Goal: Transaction & Acquisition: Purchase product/service

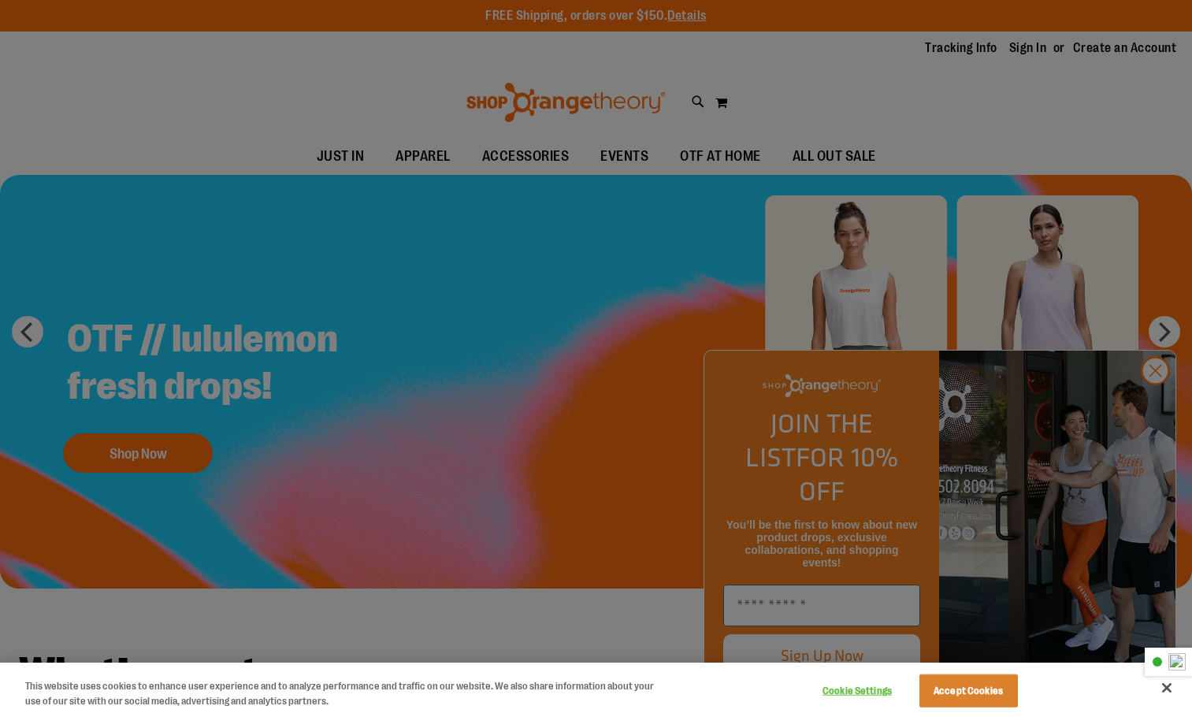
click at [1152, 406] on div at bounding box center [596, 358] width 1192 height 717
click at [930, 697] on button "Accept Cookies" at bounding box center [969, 691] width 99 height 33
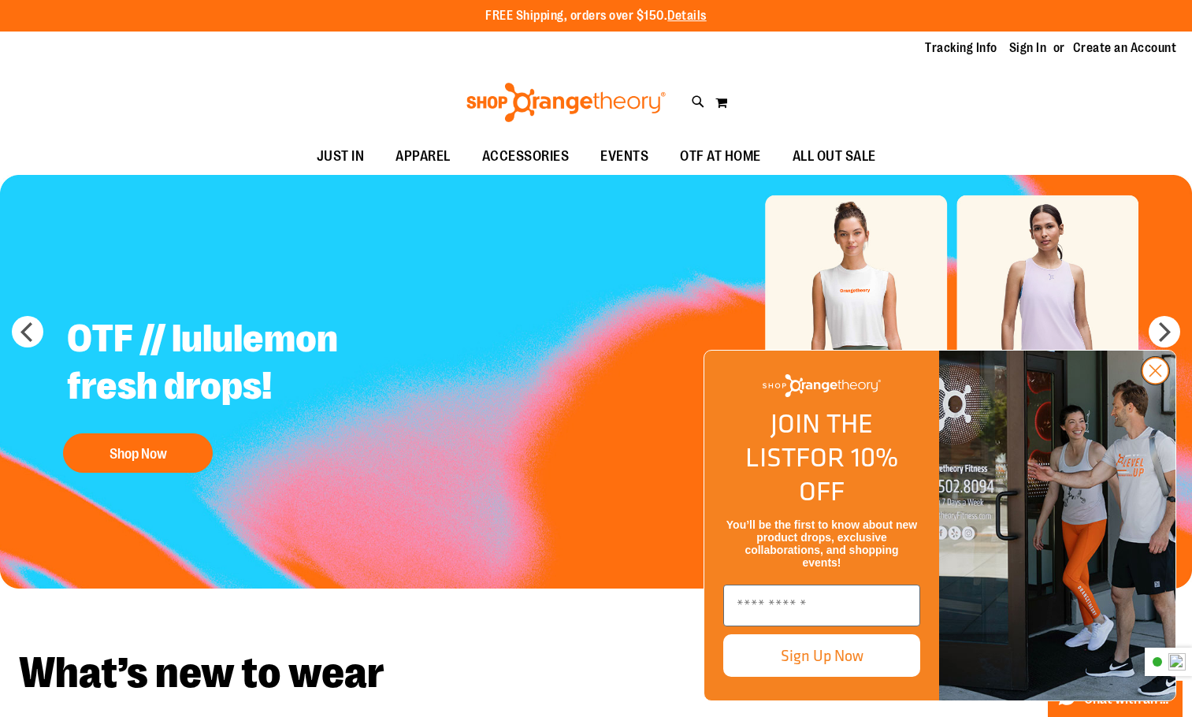
drag, startPoint x: 1162, startPoint y: 401, endPoint x: 1153, endPoint y: 403, distance: 9.0
click at [1160, 384] on circle "Close dialog" at bounding box center [1156, 371] width 26 height 26
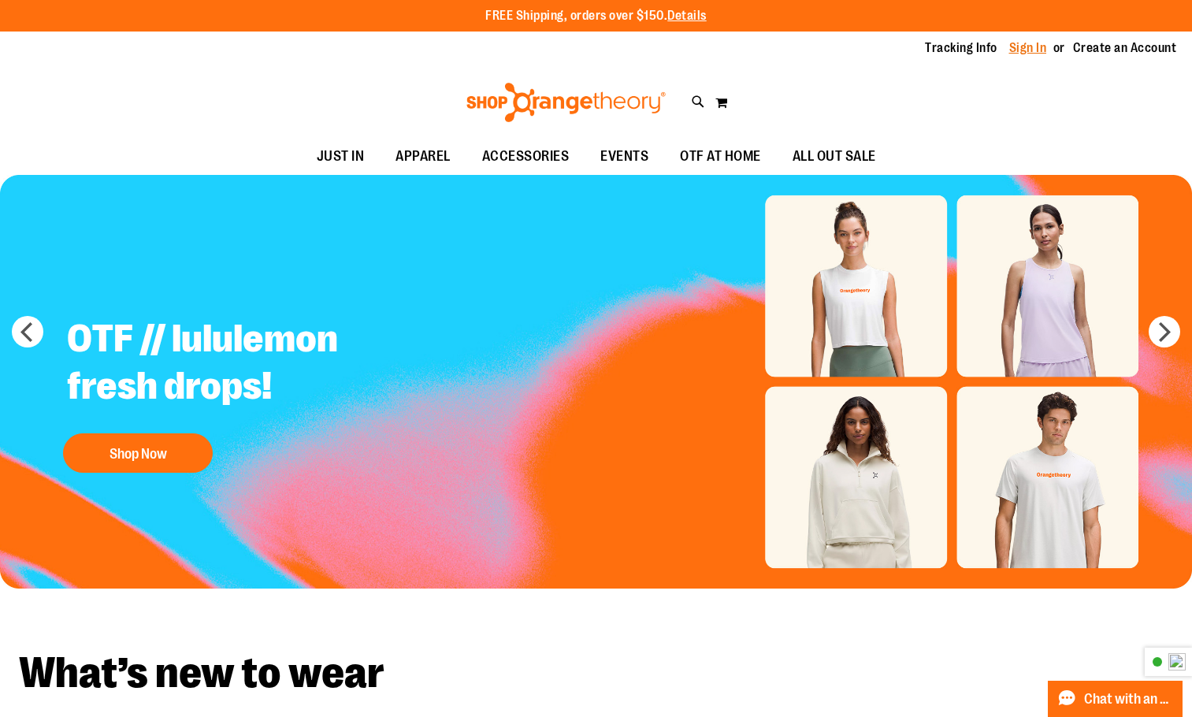
click at [1032, 48] on link "Sign In" at bounding box center [1029, 47] width 38 height 17
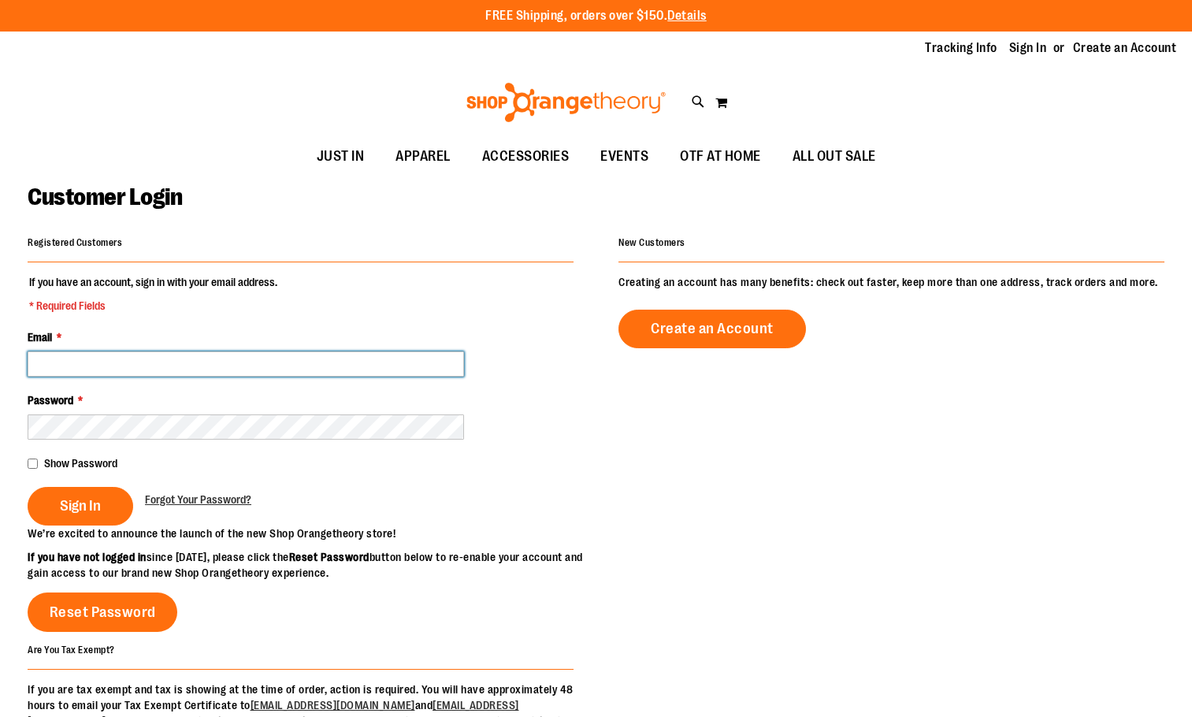
click at [212, 359] on input "Email *" at bounding box center [246, 363] width 437 height 25
type input "**********"
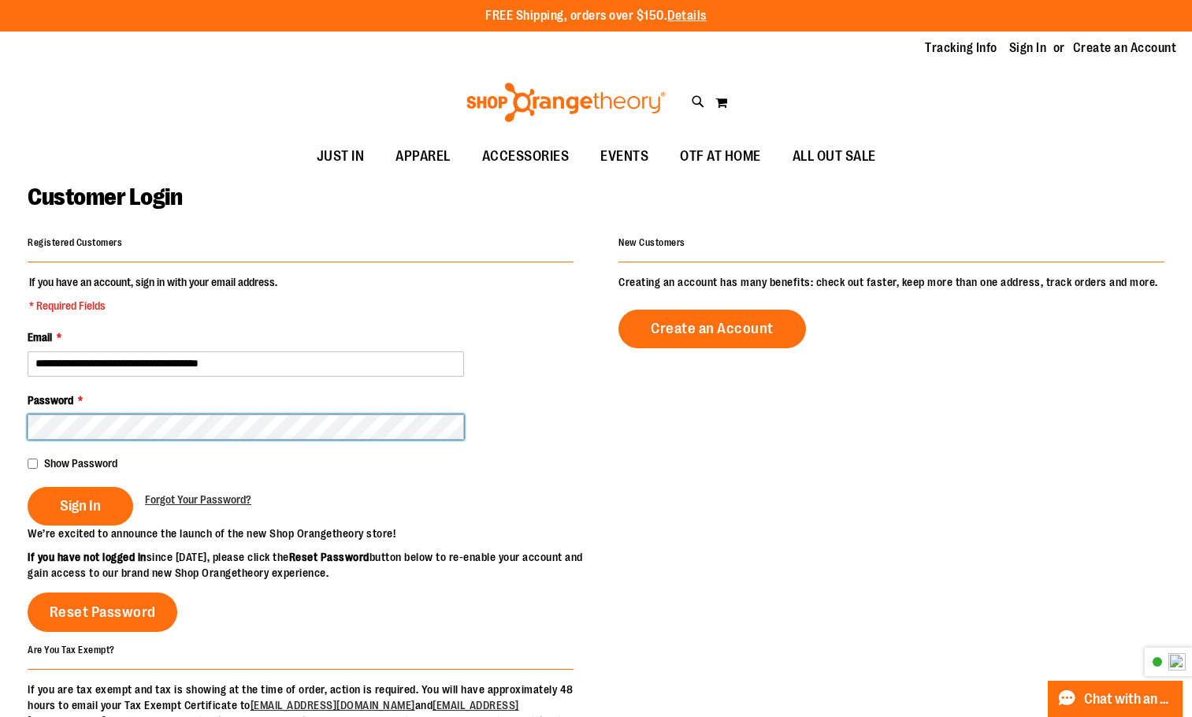
click at [28, 487] on button "Sign In" at bounding box center [81, 506] width 106 height 39
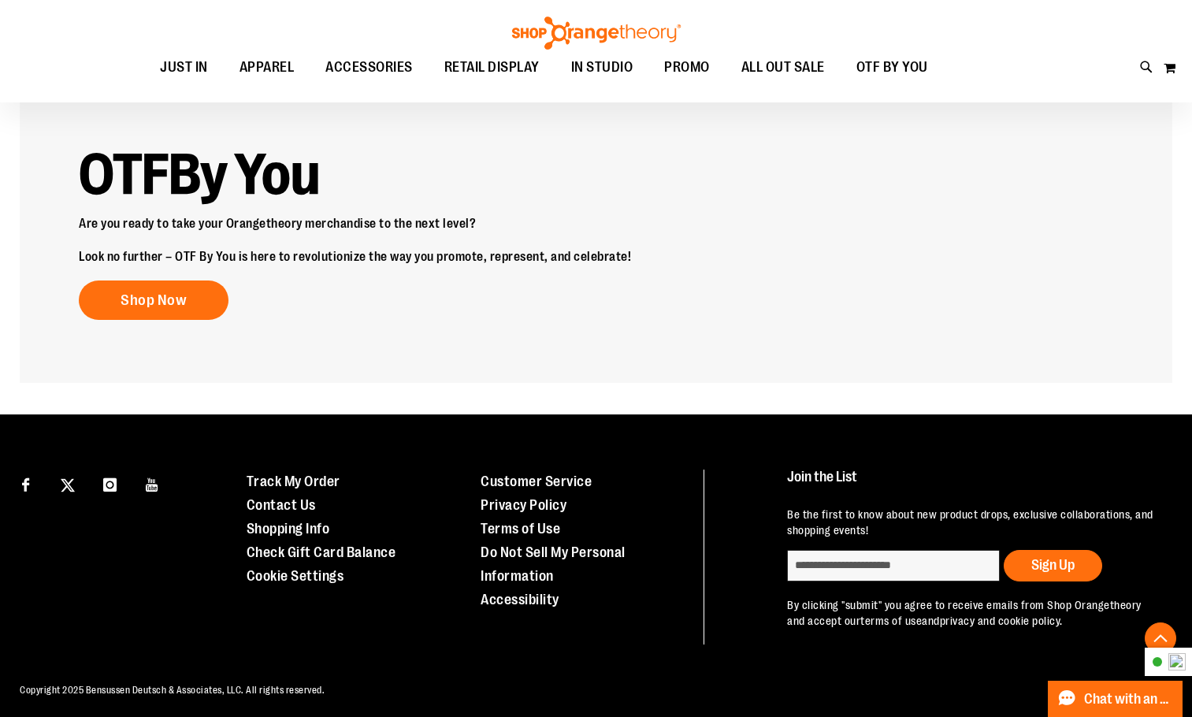
scroll to position [2106, 0]
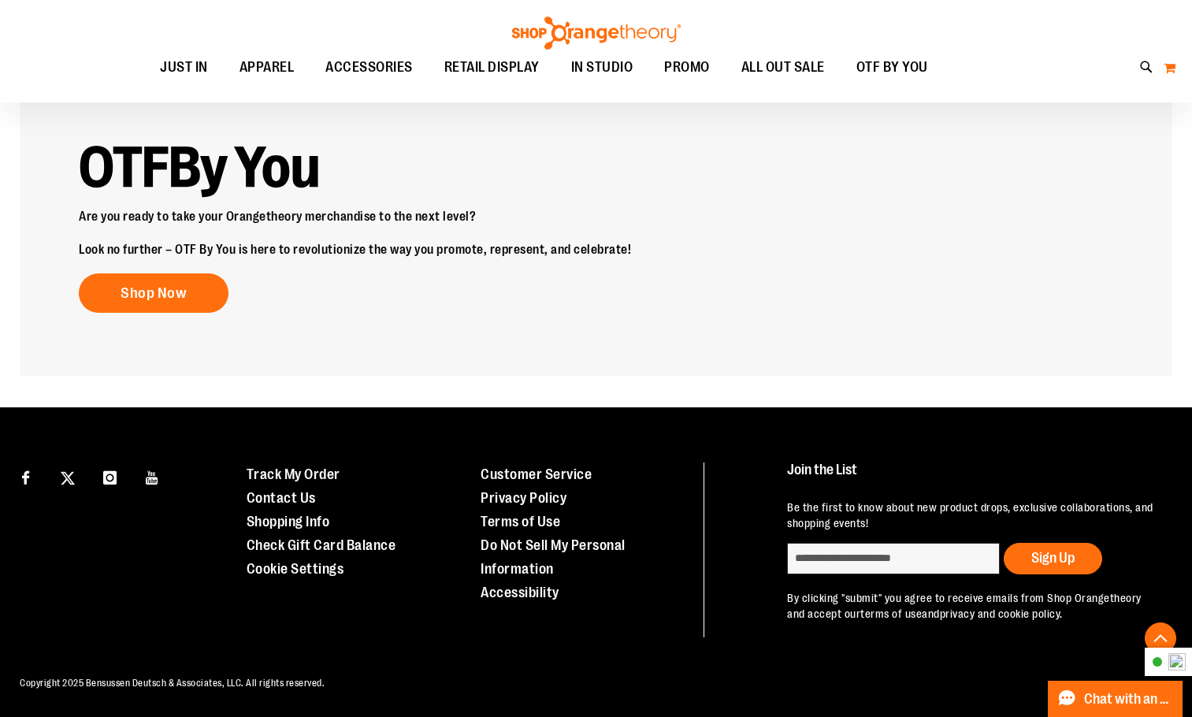
type input "**********"
click at [1173, 65] on button "My Cart 0" at bounding box center [1169, 67] width 13 height 25
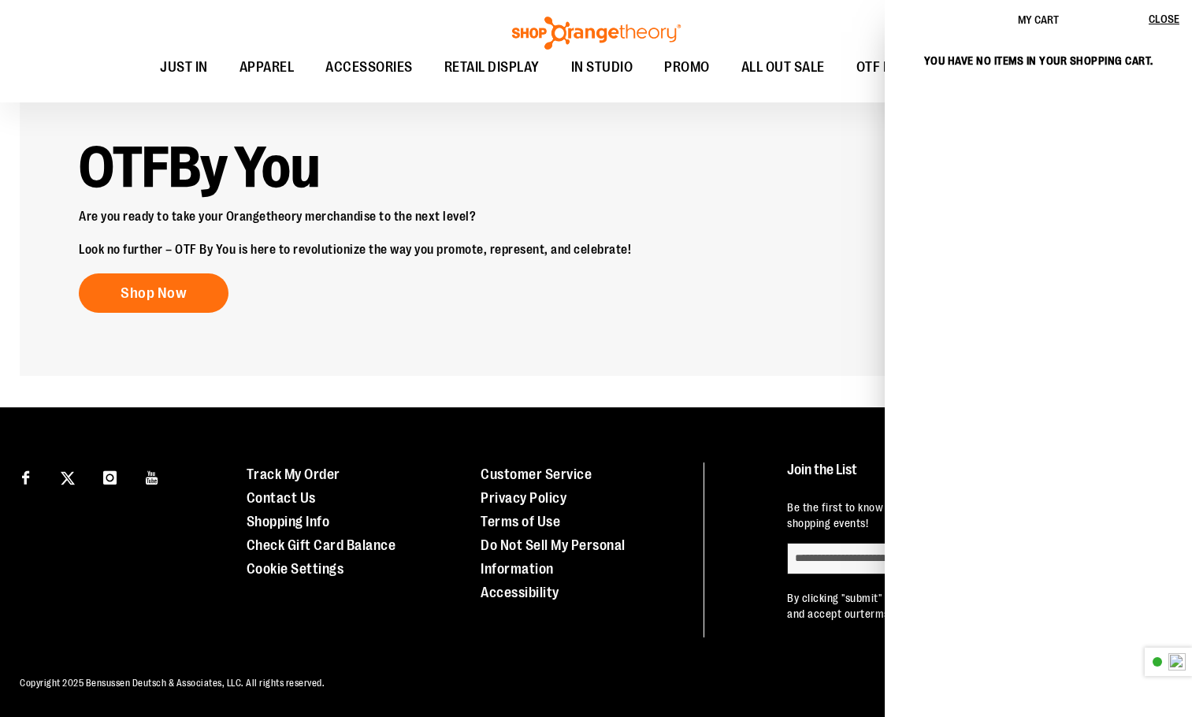
click at [794, 211] on p "Are you ready to take your Orangetheory merchandise to the next level?" at bounding box center [596, 216] width 1035 height 13
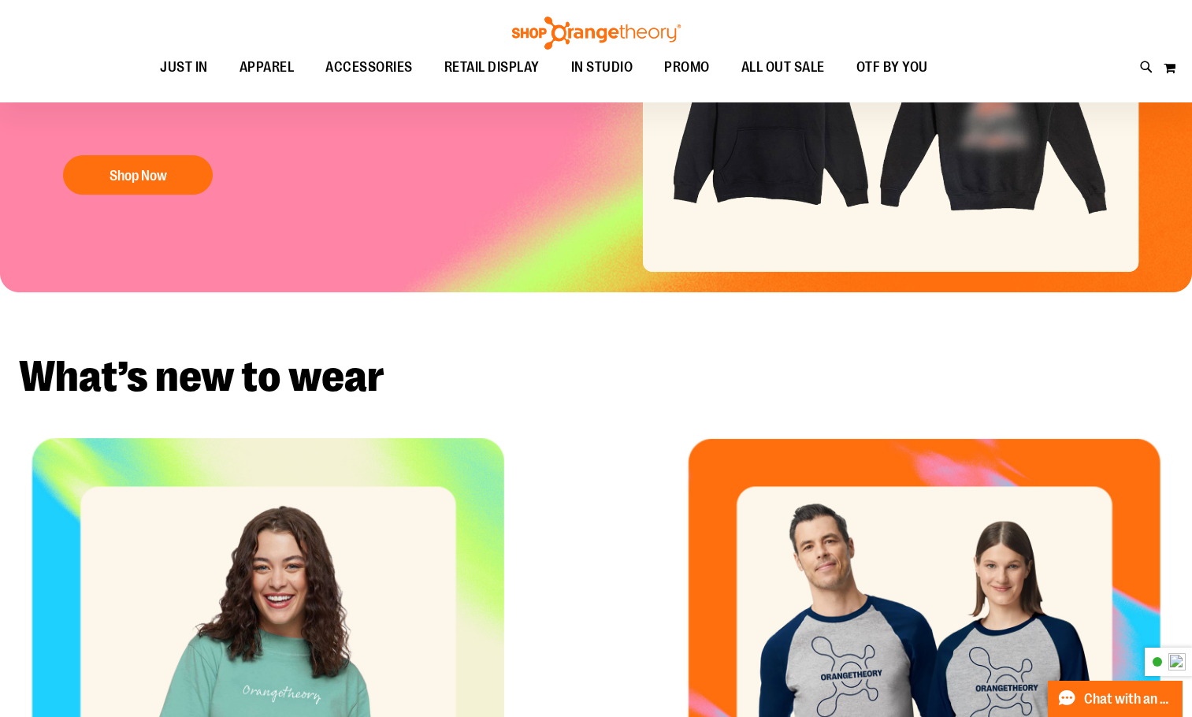
scroll to position [0, 0]
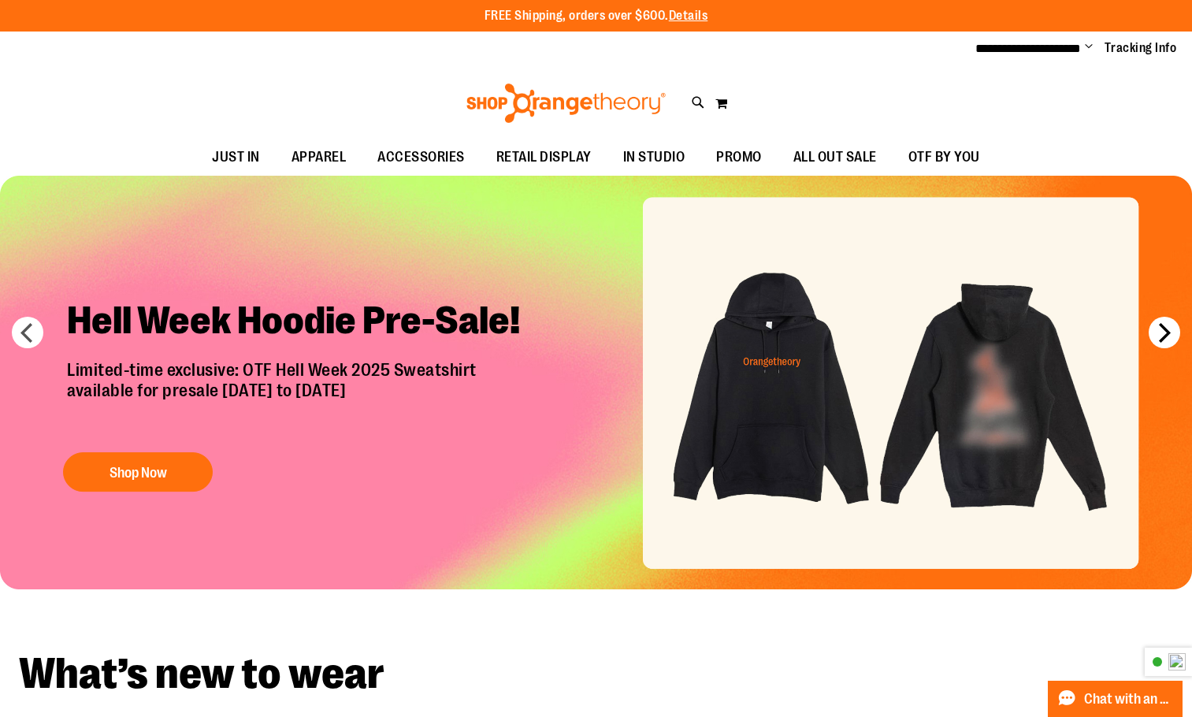
click at [1151, 339] on button "next" at bounding box center [1165, 333] width 32 height 32
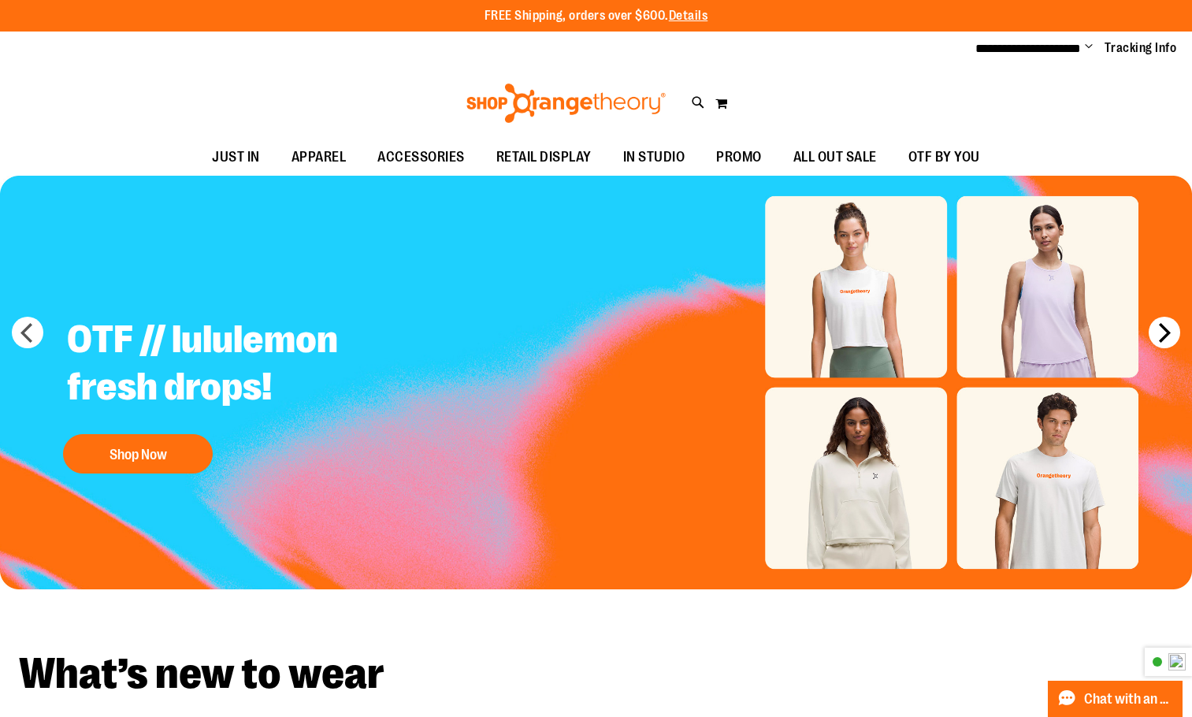
click at [1151, 339] on button "next" at bounding box center [1165, 333] width 32 height 32
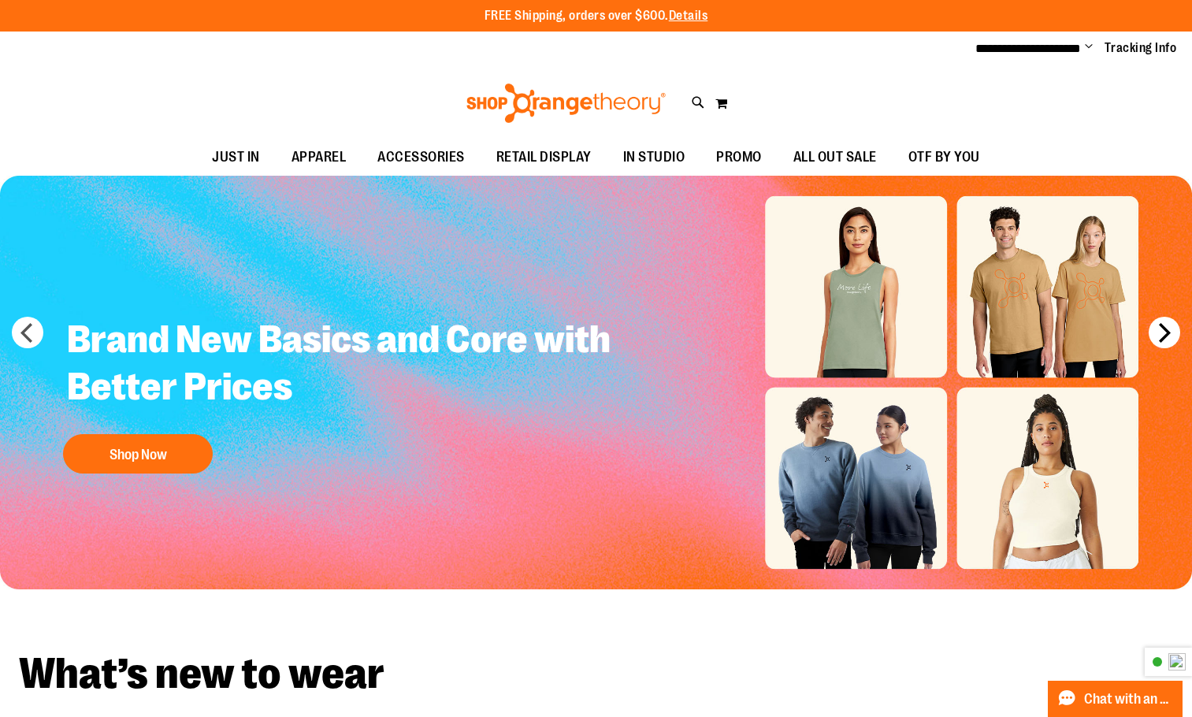
click at [1151, 339] on button "next" at bounding box center [1165, 333] width 32 height 32
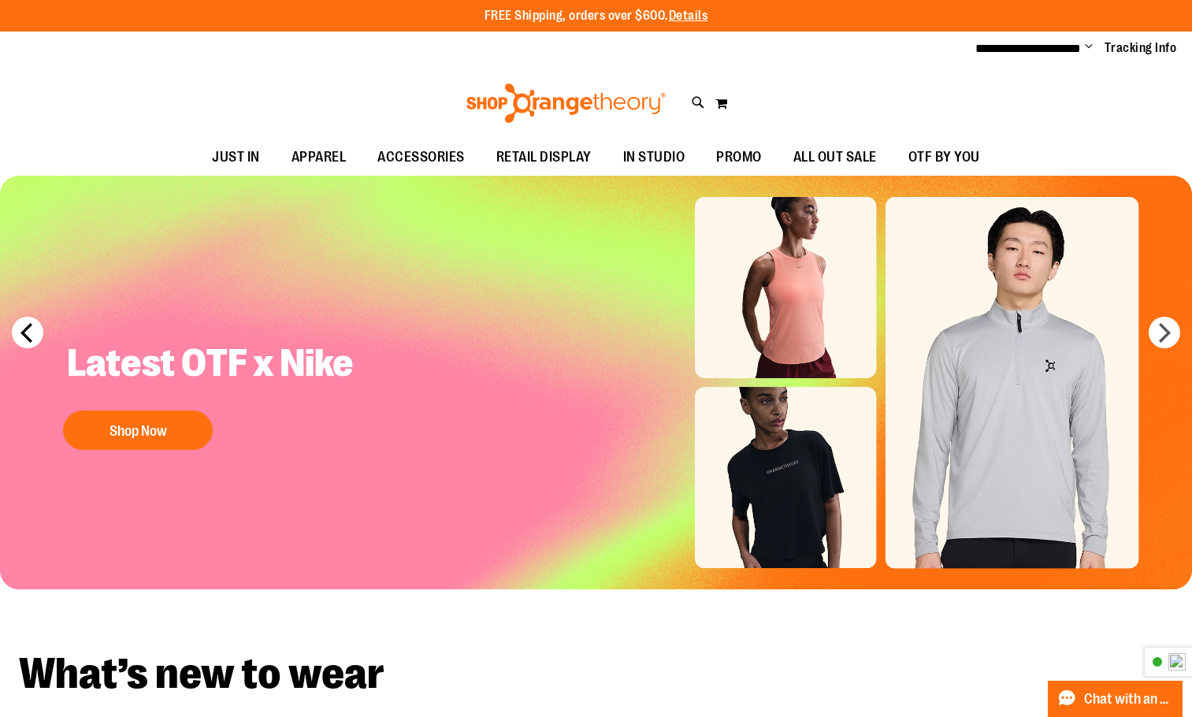
click at [14, 326] on button "prev" at bounding box center [28, 333] width 32 height 32
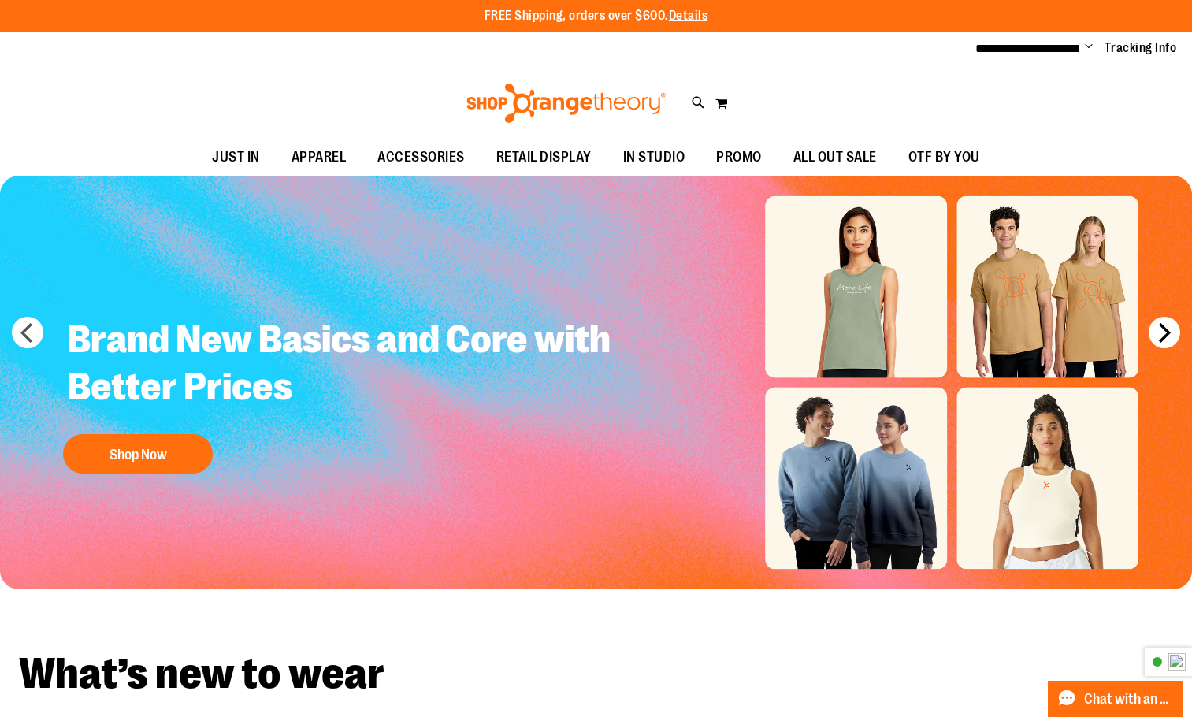
click at [1164, 334] on button "next" at bounding box center [1165, 333] width 32 height 32
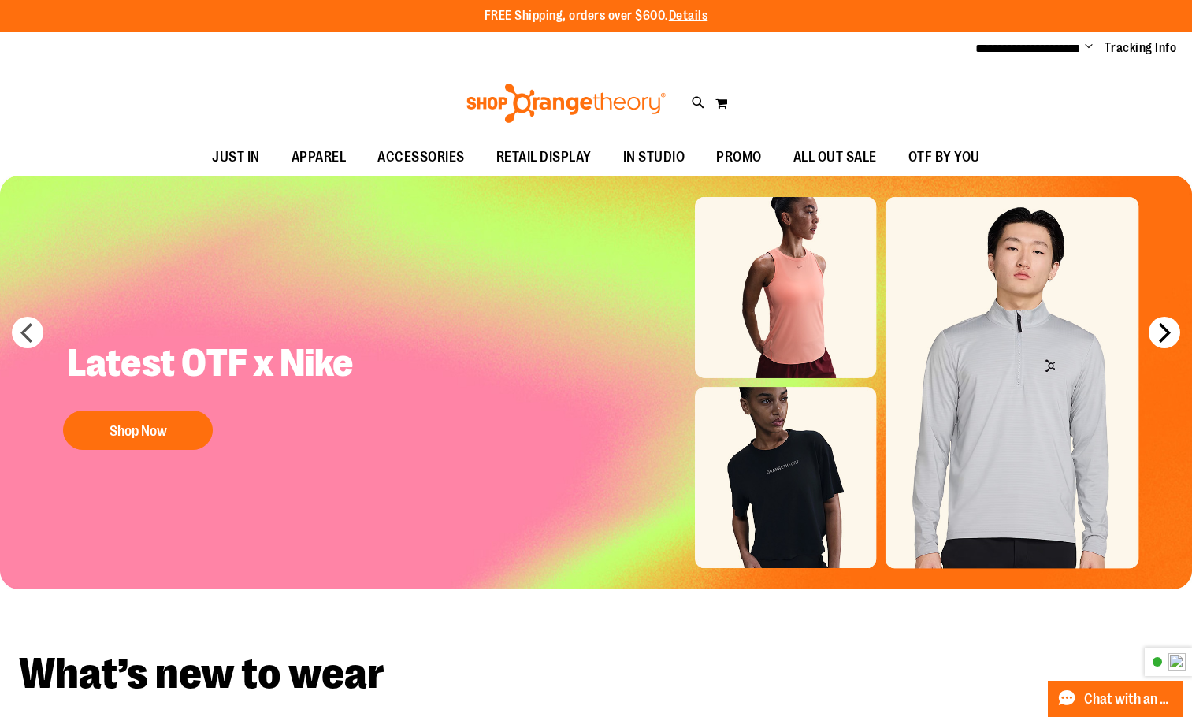
click at [1169, 336] on button "next" at bounding box center [1165, 333] width 32 height 32
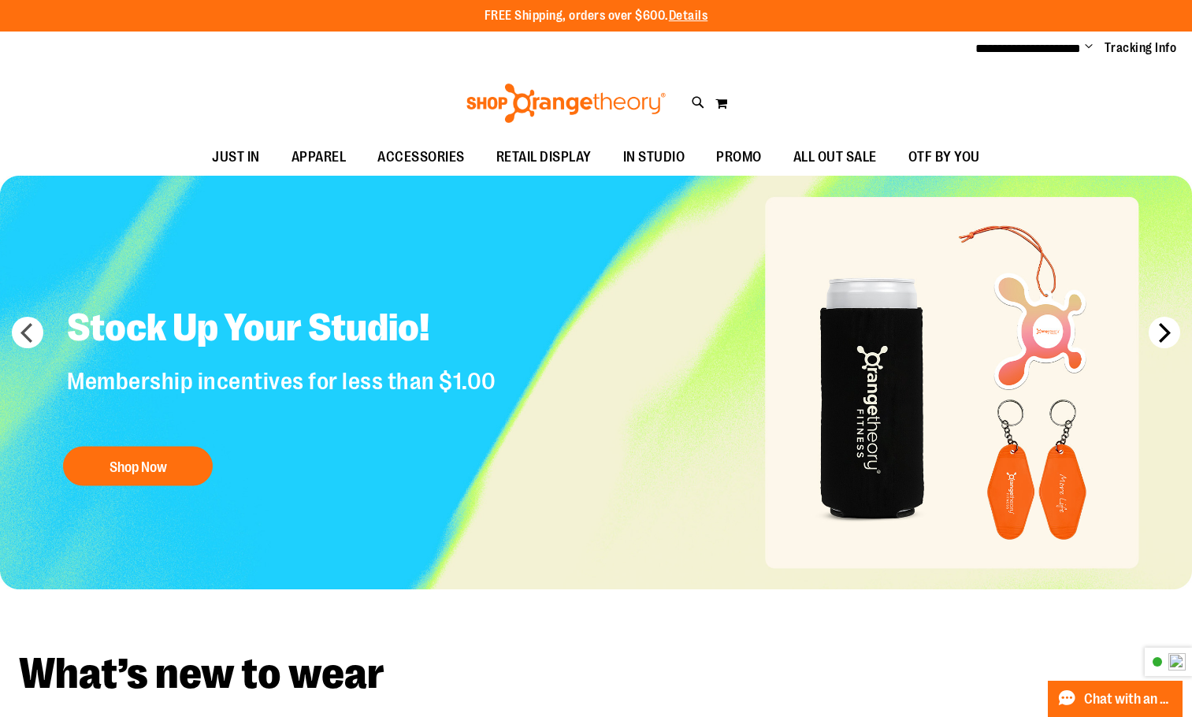
click at [1169, 336] on button "next" at bounding box center [1165, 333] width 32 height 32
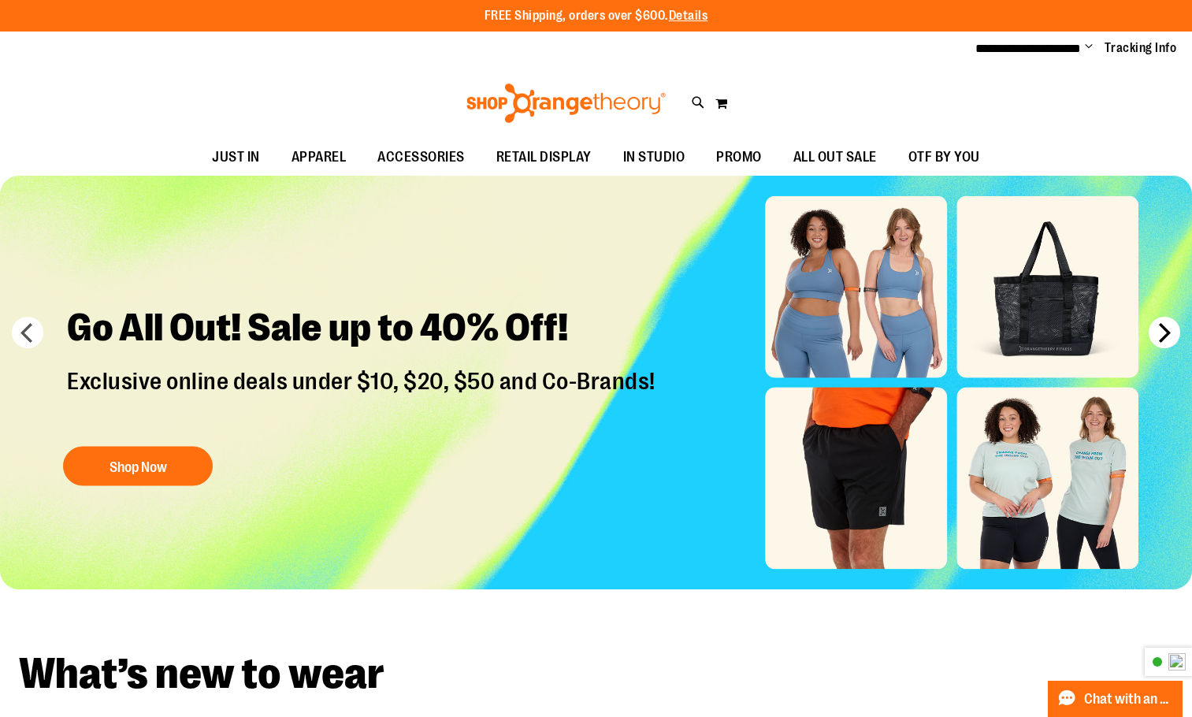
click at [1169, 336] on button "next" at bounding box center [1165, 333] width 32 height 32
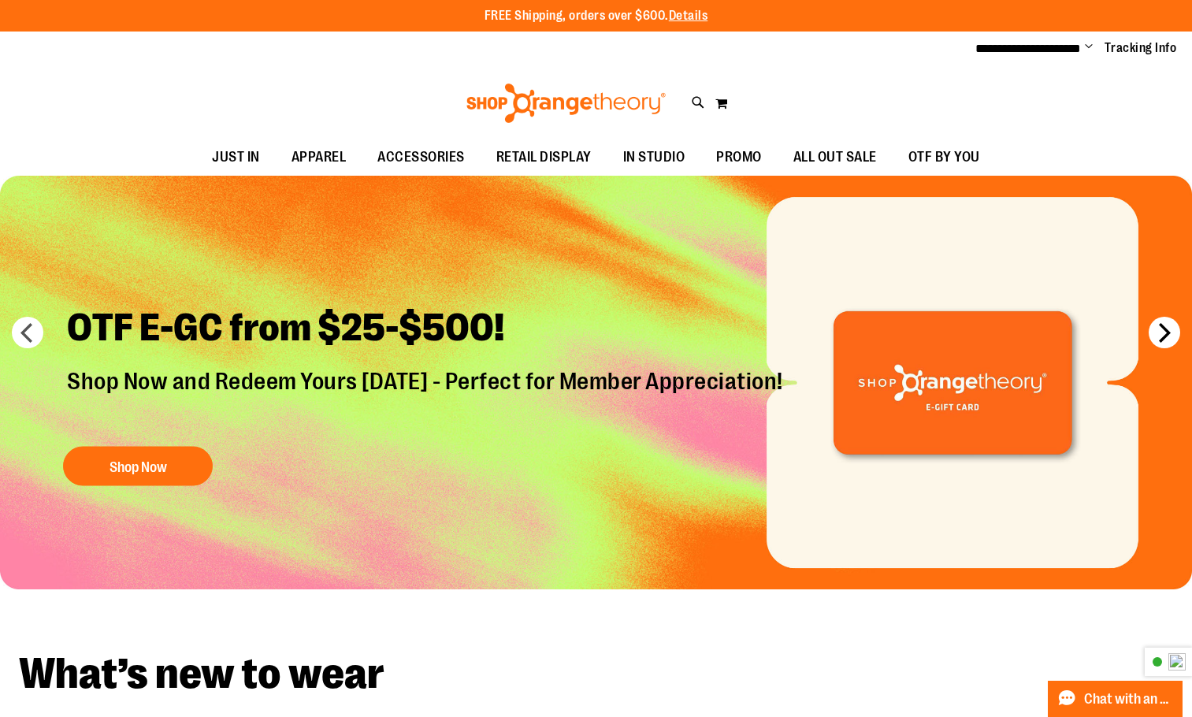
click at [1169, 336] on button "next" at bounding box center [1165, 333] width 32 height 32
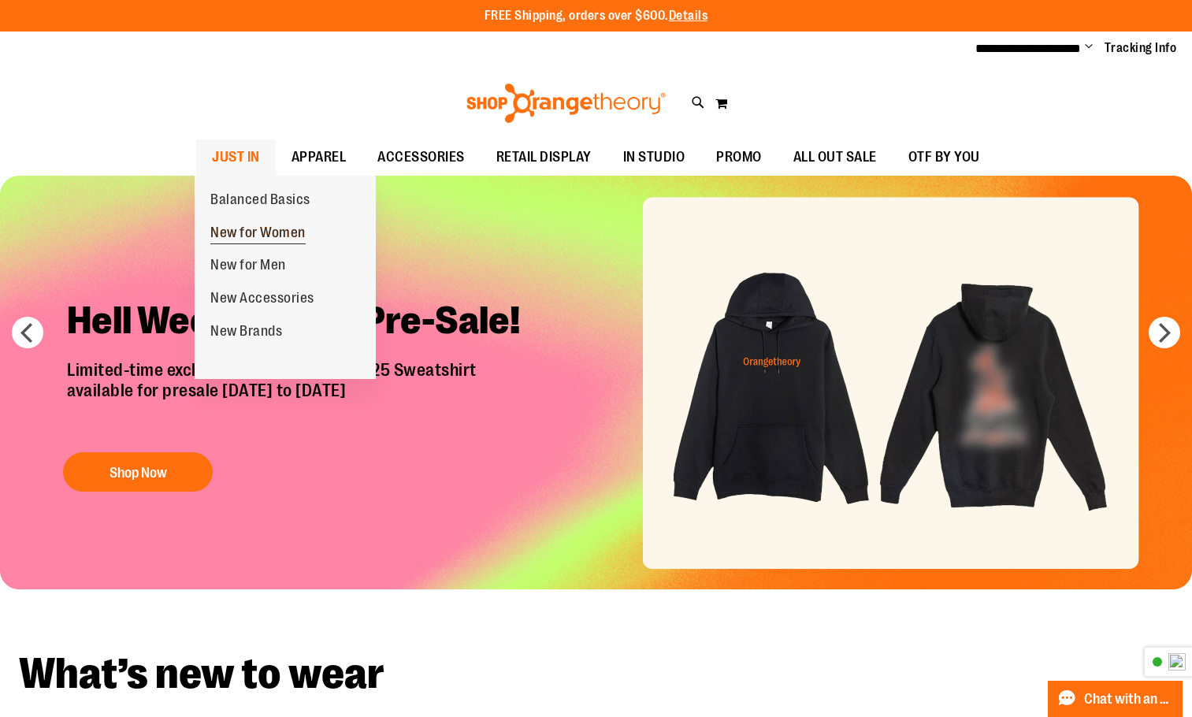
click at [246, 225] on span "New for Women" at bounding box center [257, 235] width 95 height 20
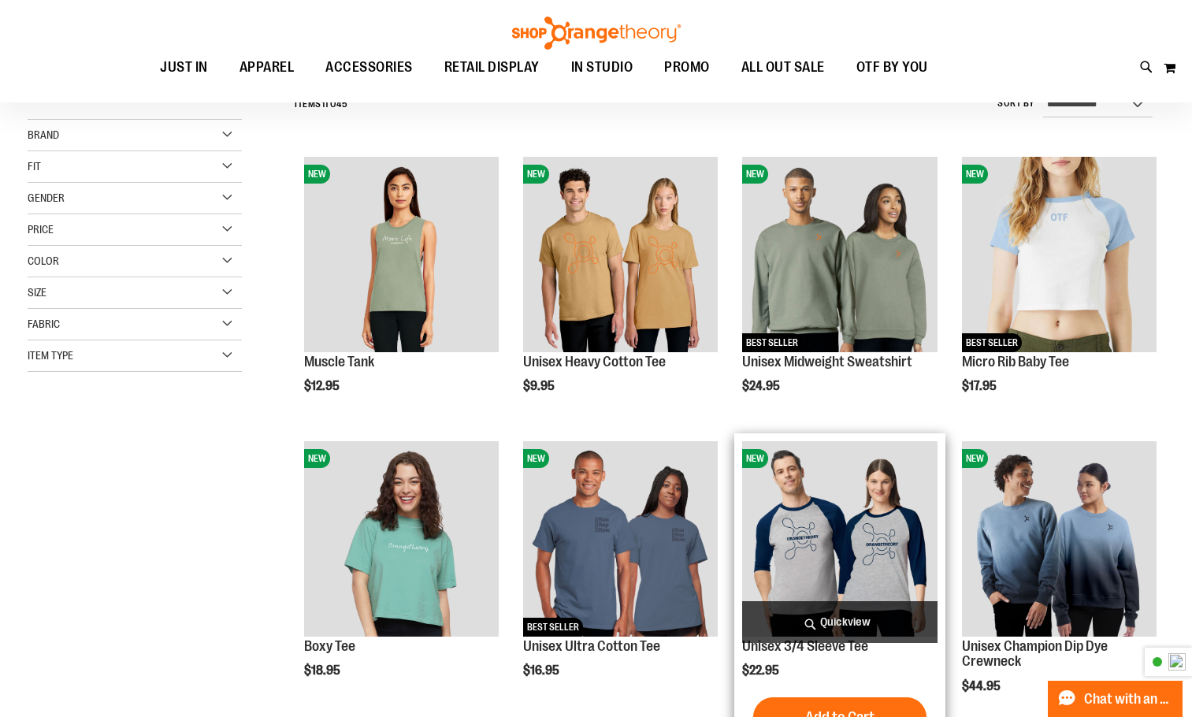
scroll to position [236, 0]
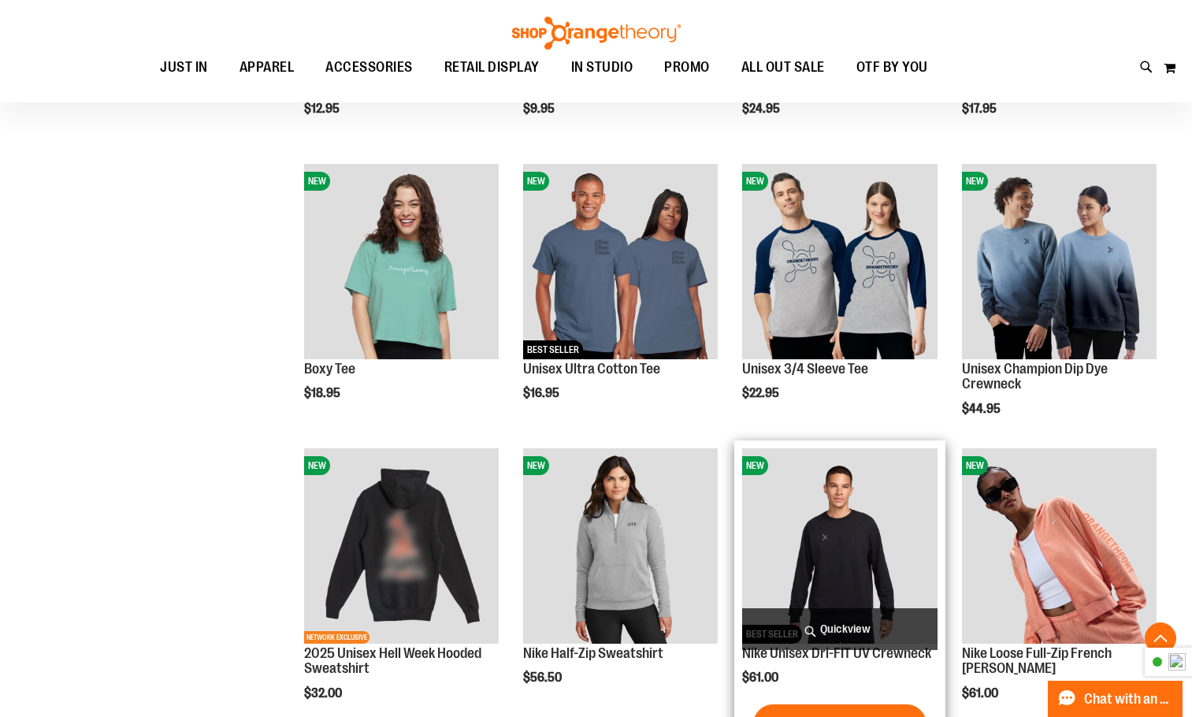
scroll to position [551, 0]
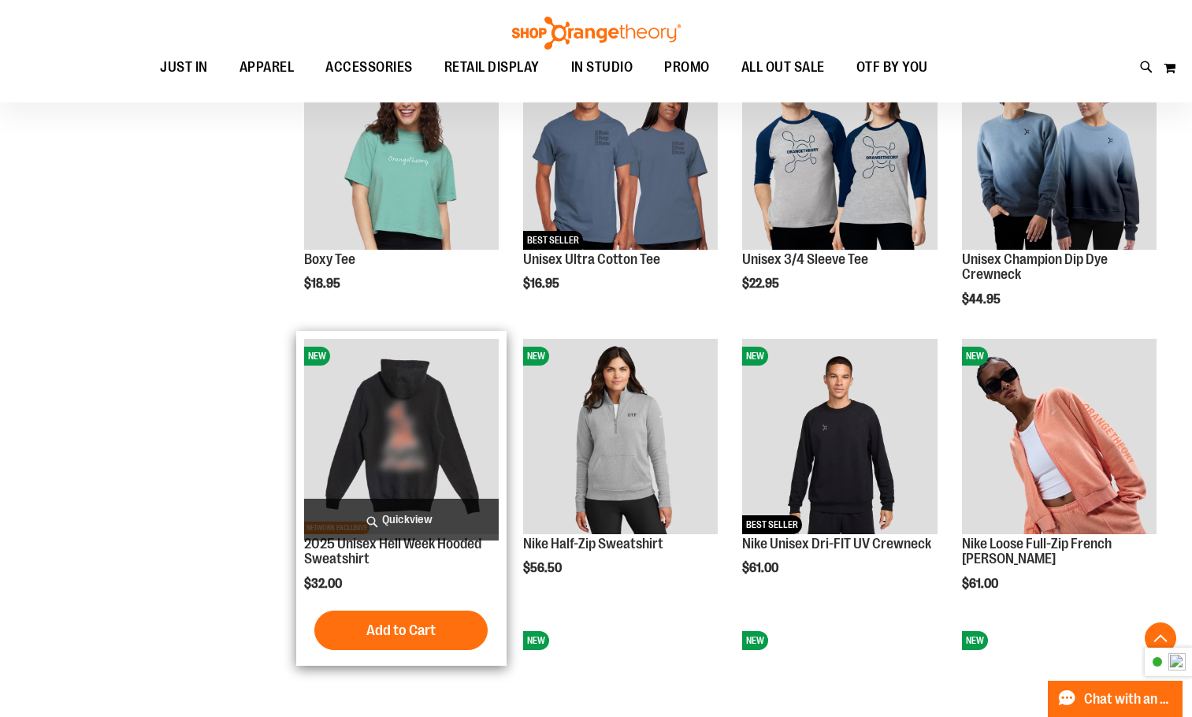
type input "**********"
click at [381, 446] on img "product" at bounding box center [401, 436] width 195 height 195
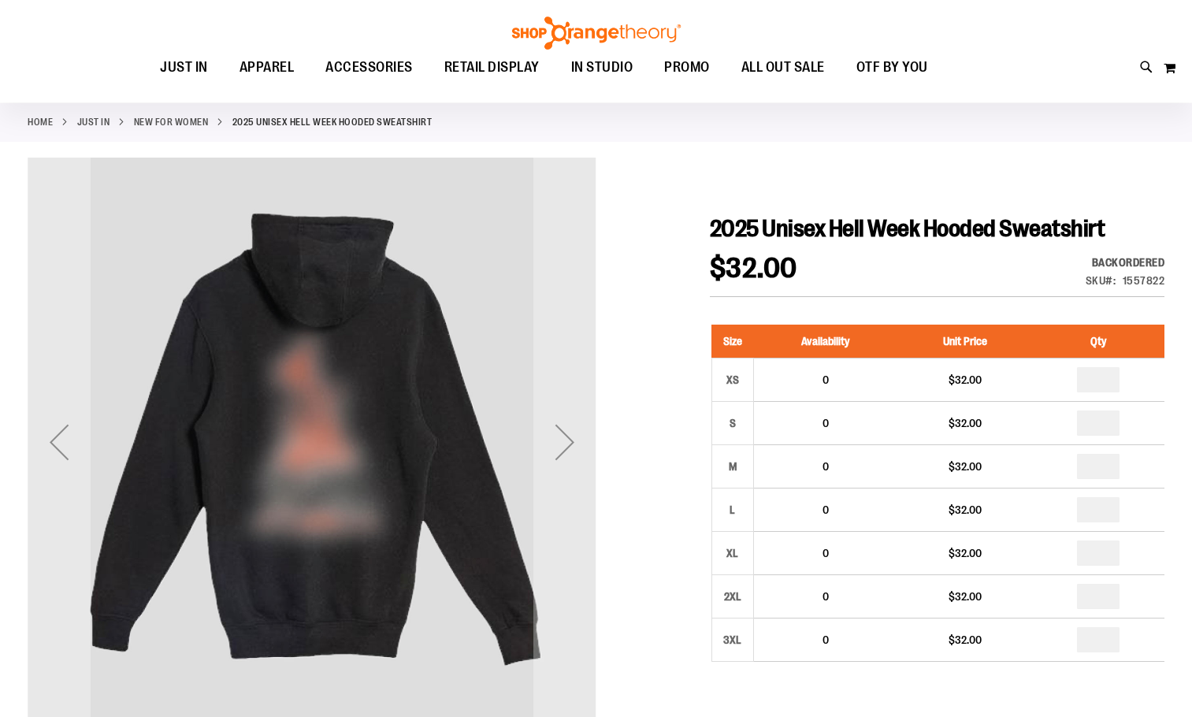
scroll to position [157, 0]
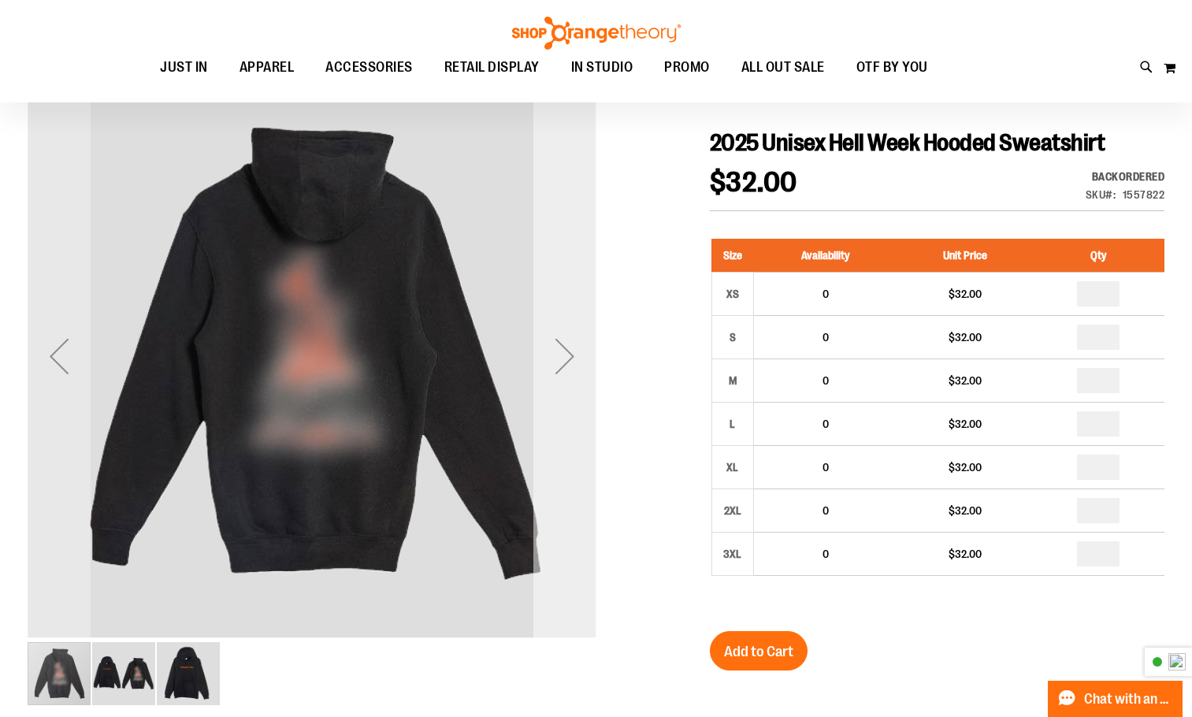
type input "**********"
click at [582, 364] on div "Next" at bounding box center [565, 356] width 63 height 63
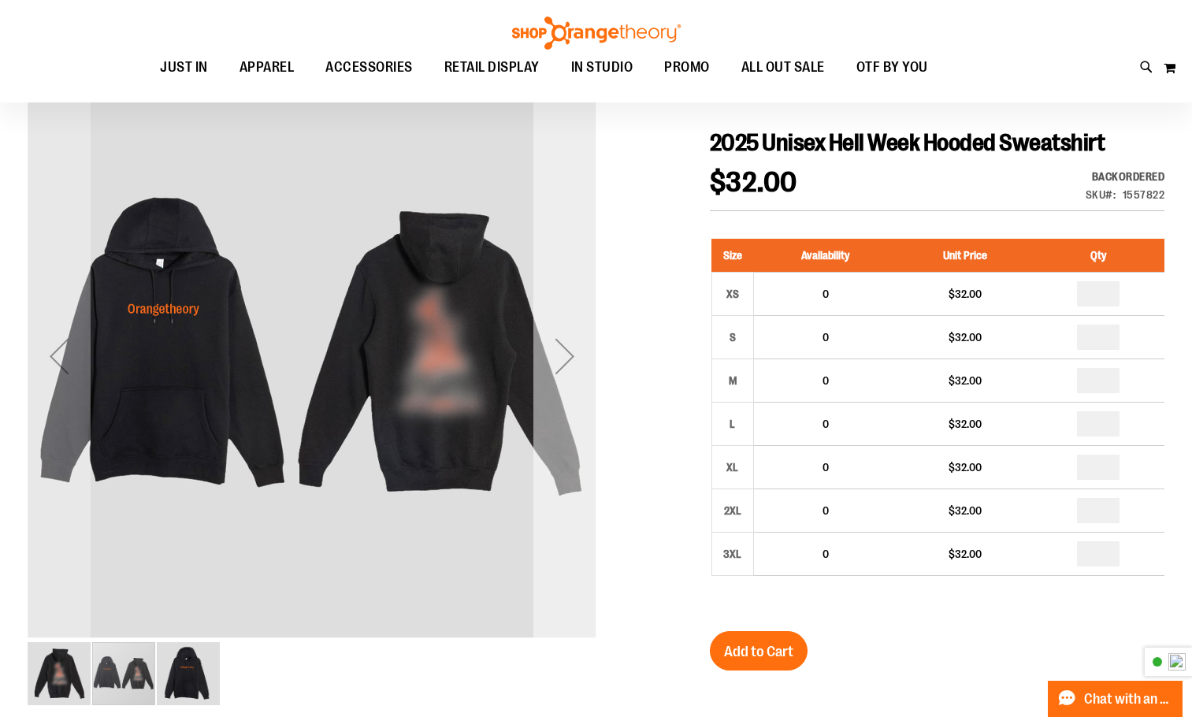
click at [582, 364] on div "Next" at bounding box center [565, 356] width 63 height 63
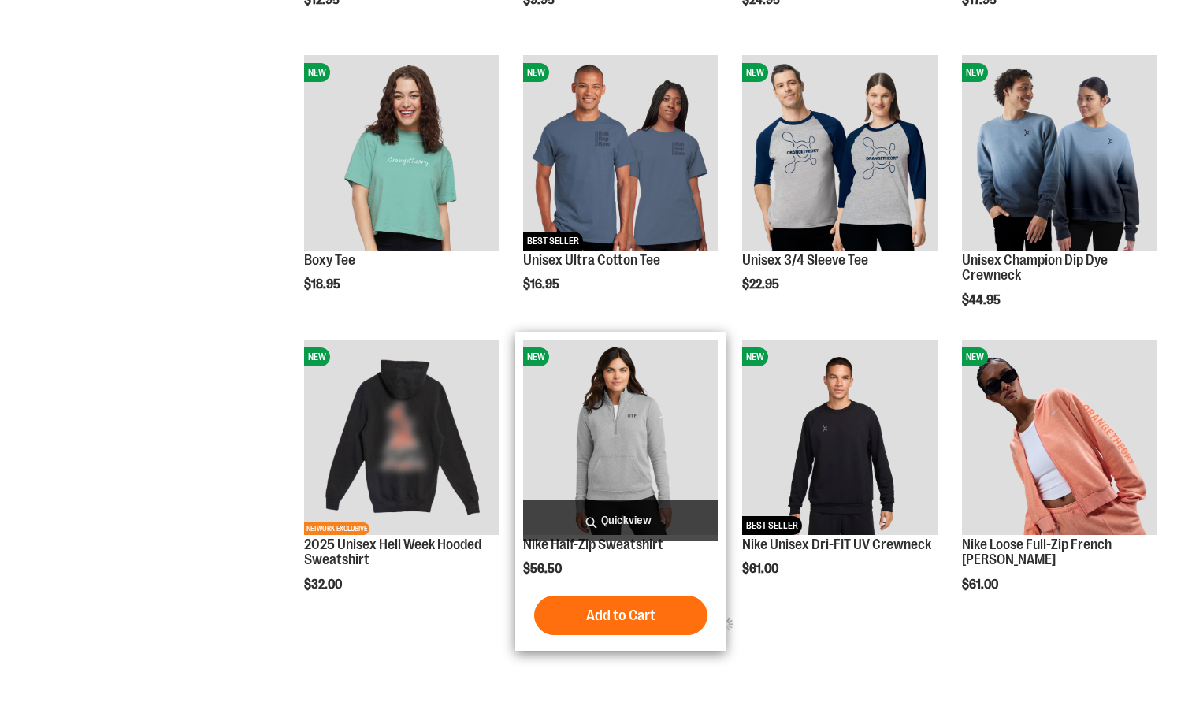
scroll to position [552, 0]
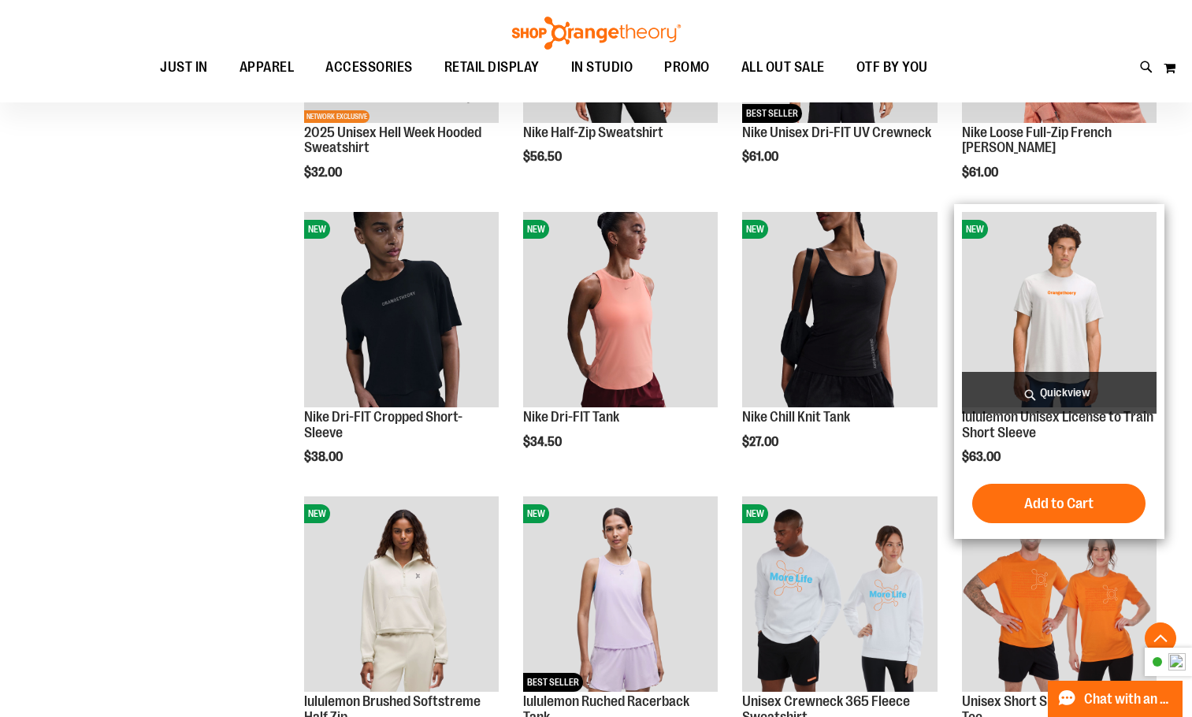
scroll to position [1024, 0]
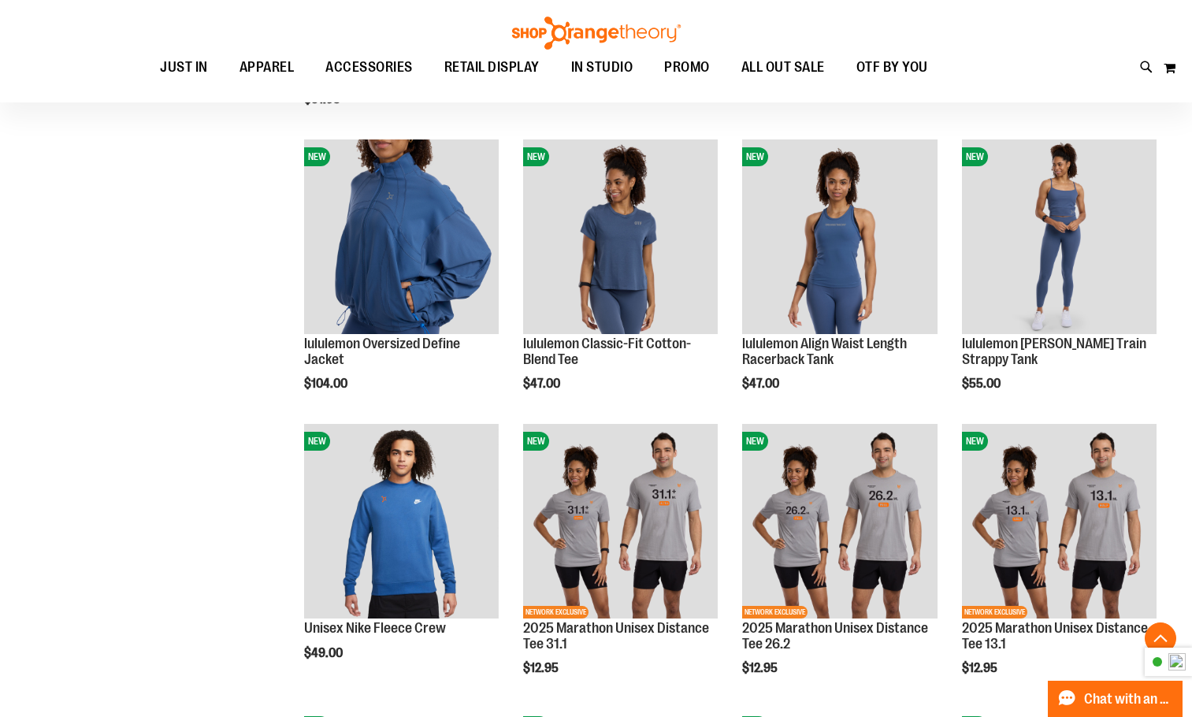
scroll to position [1891, 0]
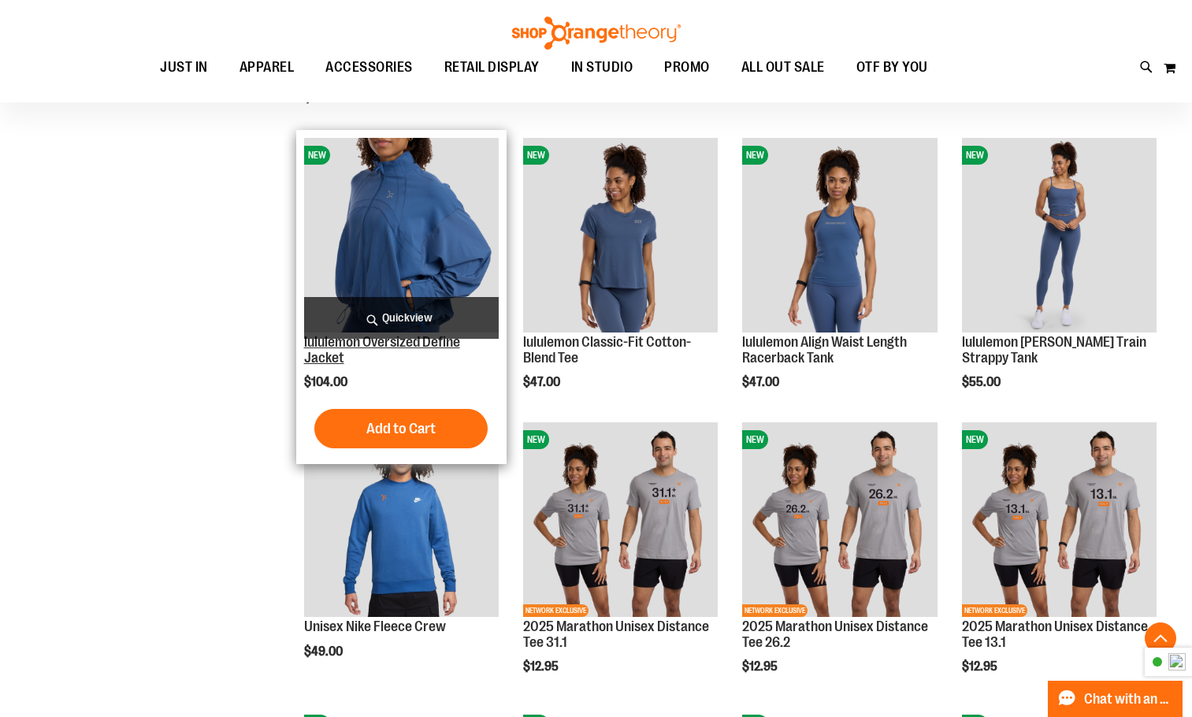
type input "**********"
click at [403, 343] on link "lululemon Oversized Define Jacket" at bounding box center [382, 350] width 156 height 32
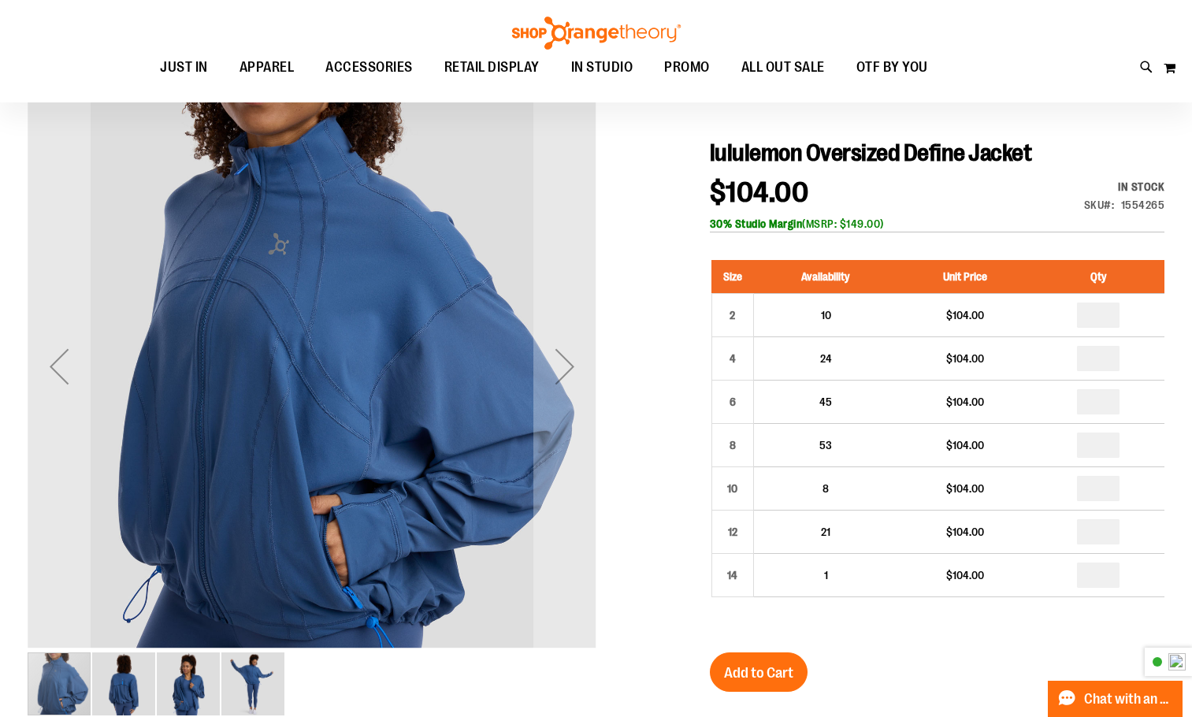
scroll to position [157, 0]
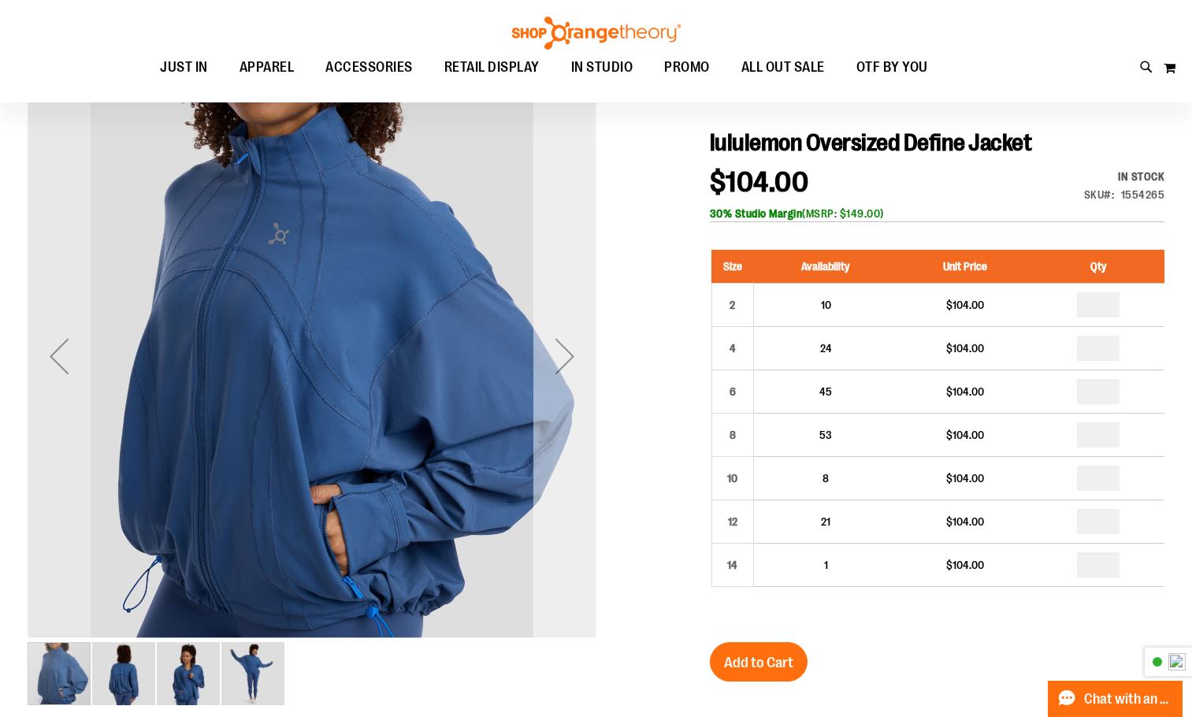
type input "**********"
click at [569, 358] on div "Next" at bounding box center [565, 356] width 63 height 63
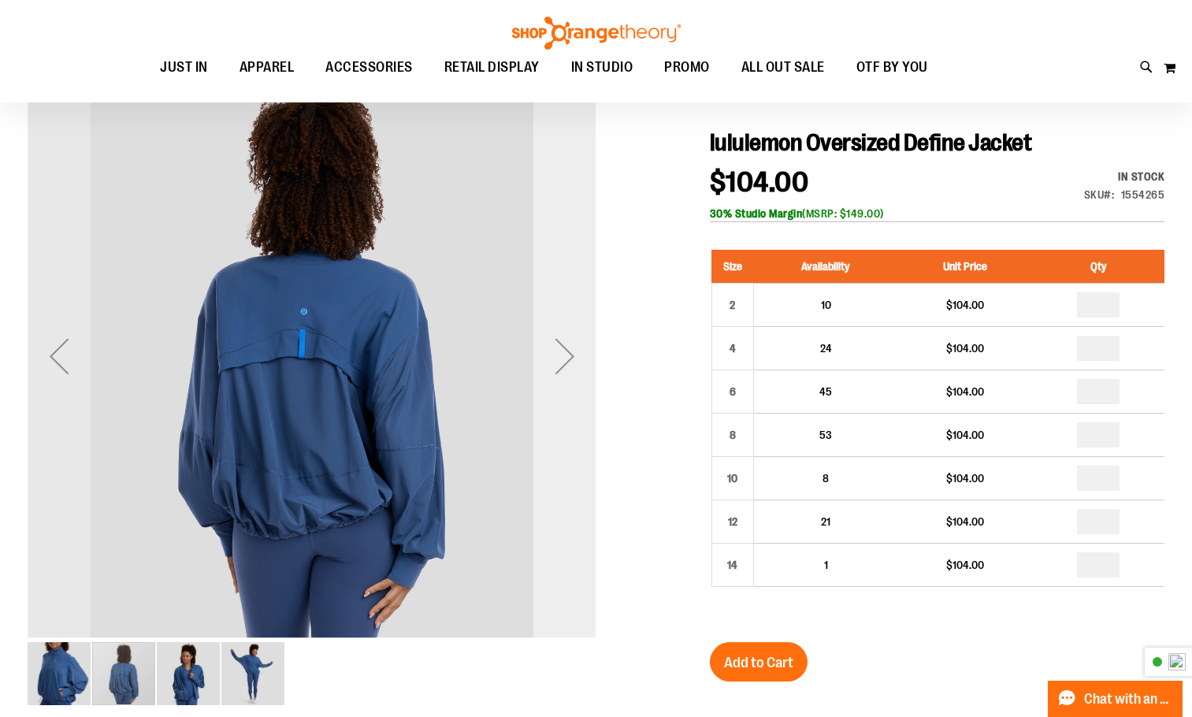
click at [570, 358] on div "Next" at bounding box center [565, 356] width 63 height 63
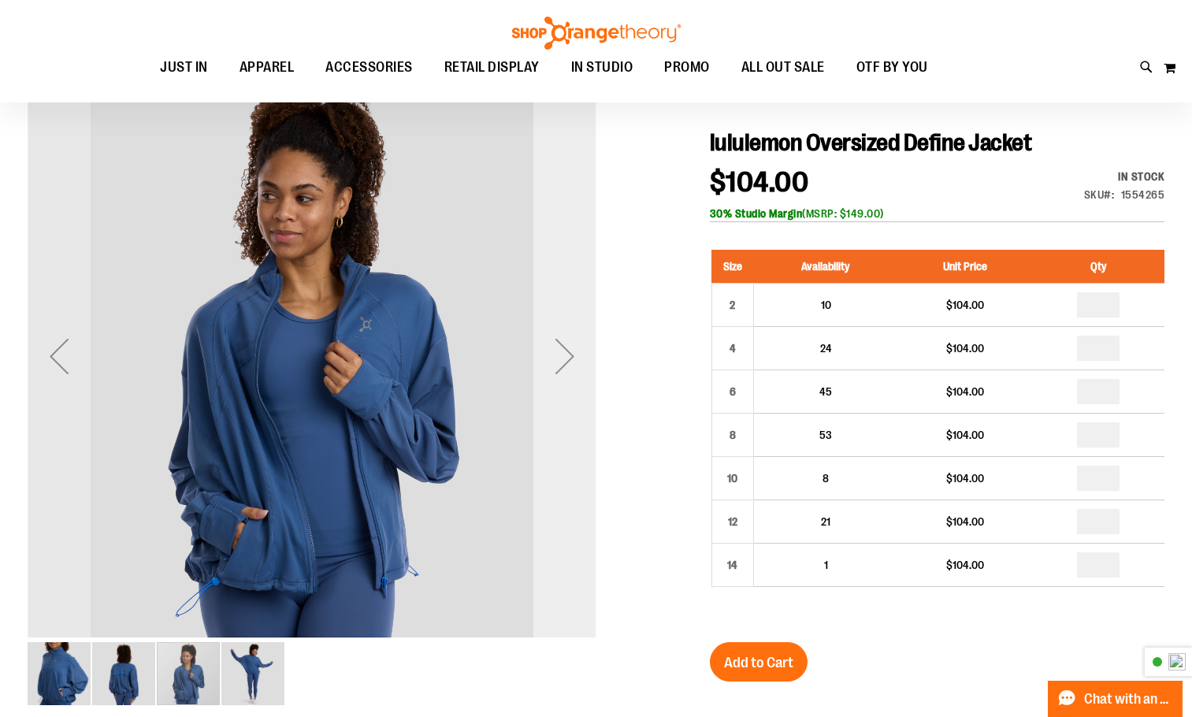
click at [570, 358] on div "Next" at bounding box center [565, 356] width 63 height 63
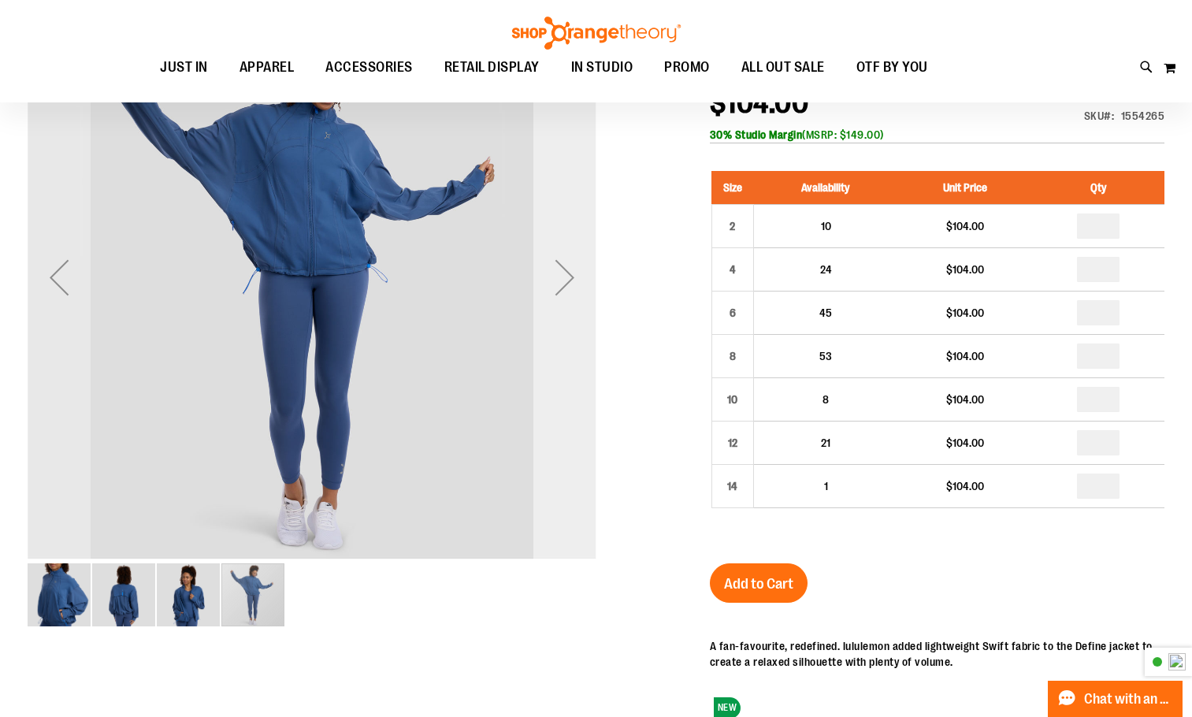
scroll to position [78, 0]
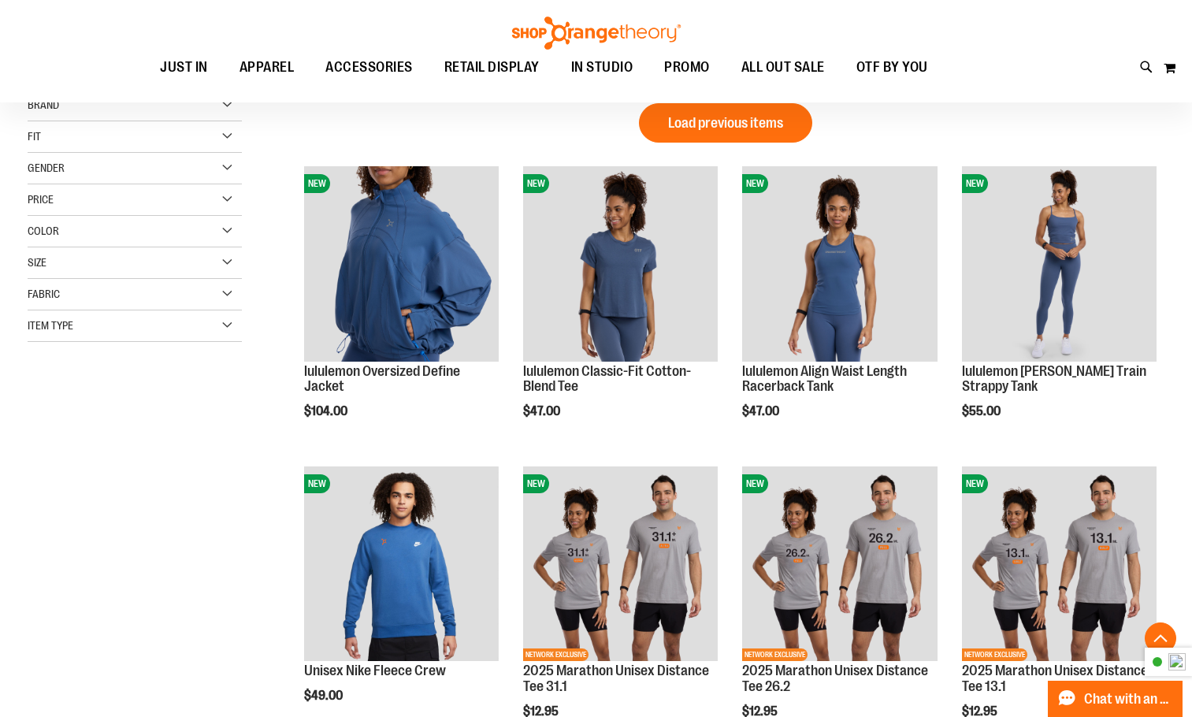
scroll to position [160, 0]
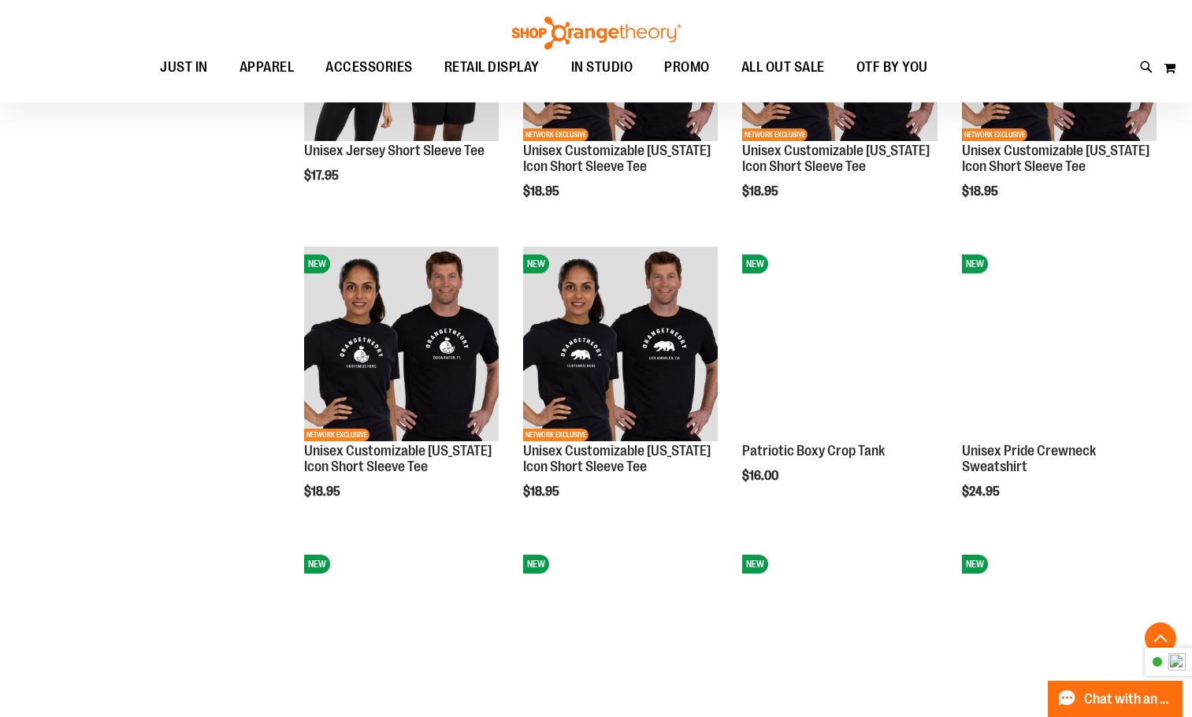
scroll to position [1027, 0]
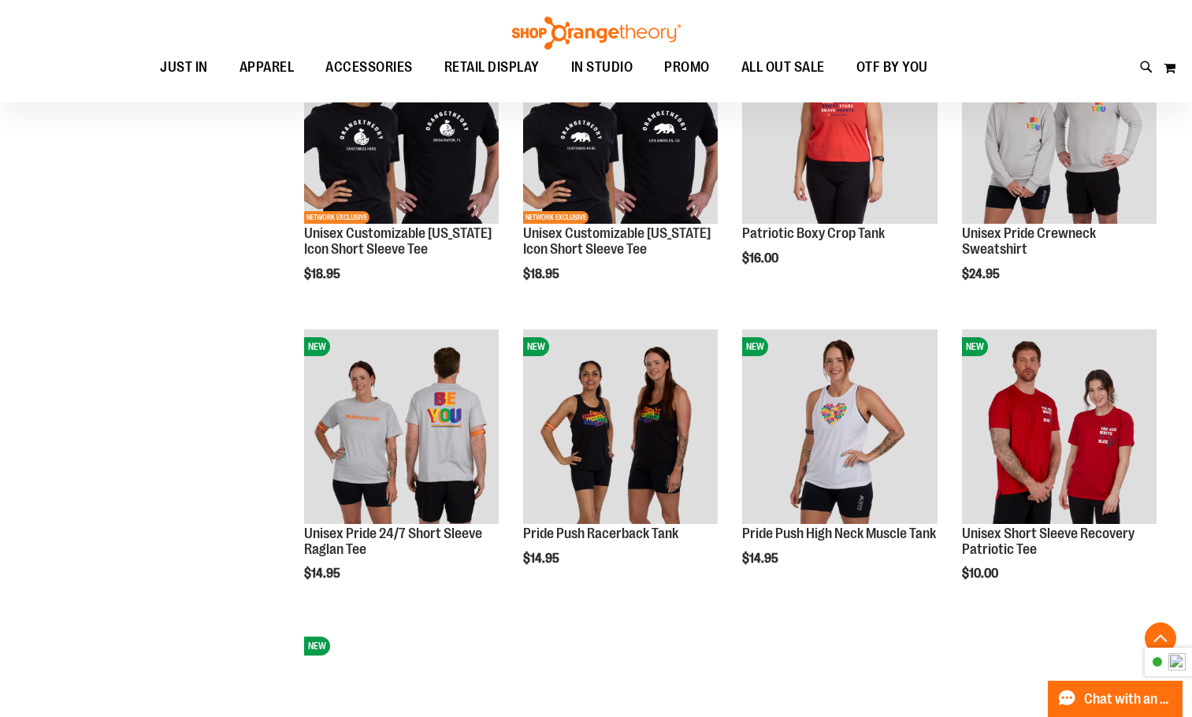
scroll to position [1027, 0]
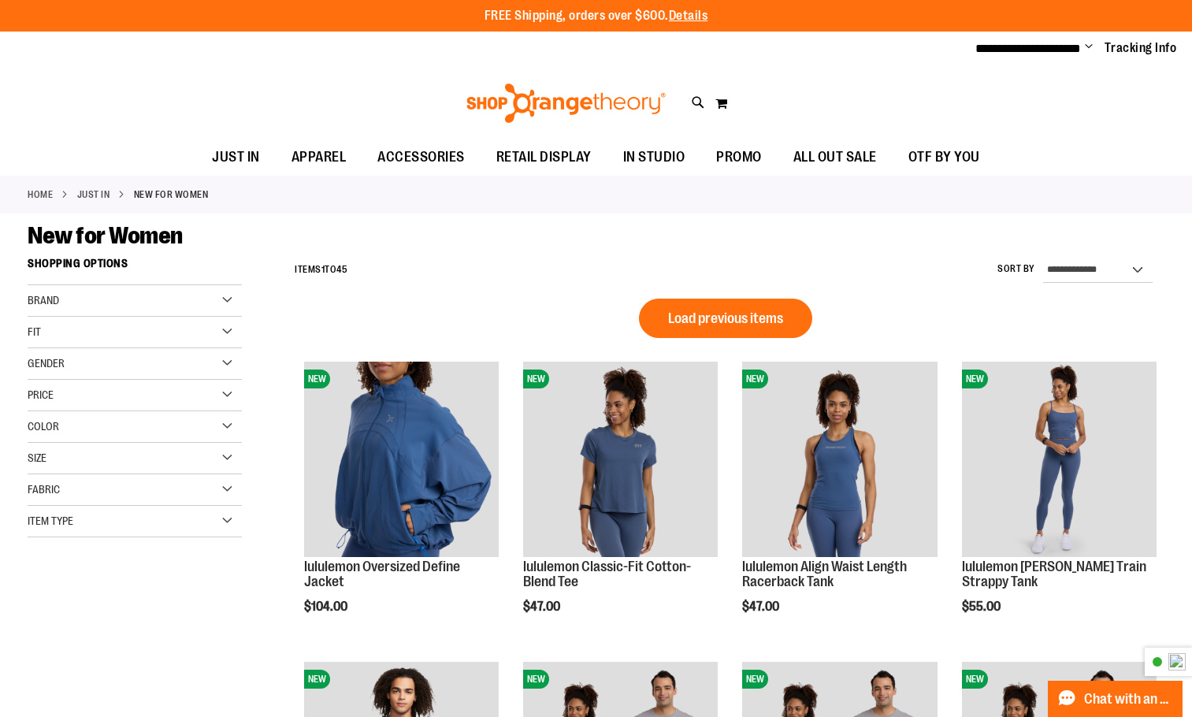
type input "**********"
click at [510, 99] on img at bounding box center [566, 103] width 204 height 39
